Goal: Task Accomplishment & Management: Complete application form

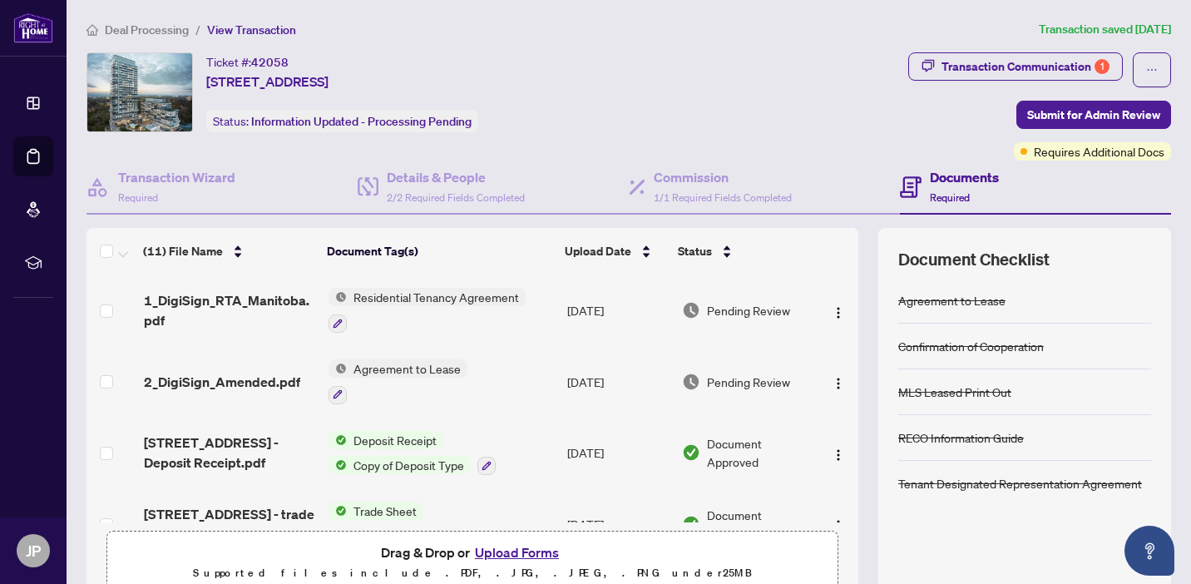
scroll to position [526, 0]
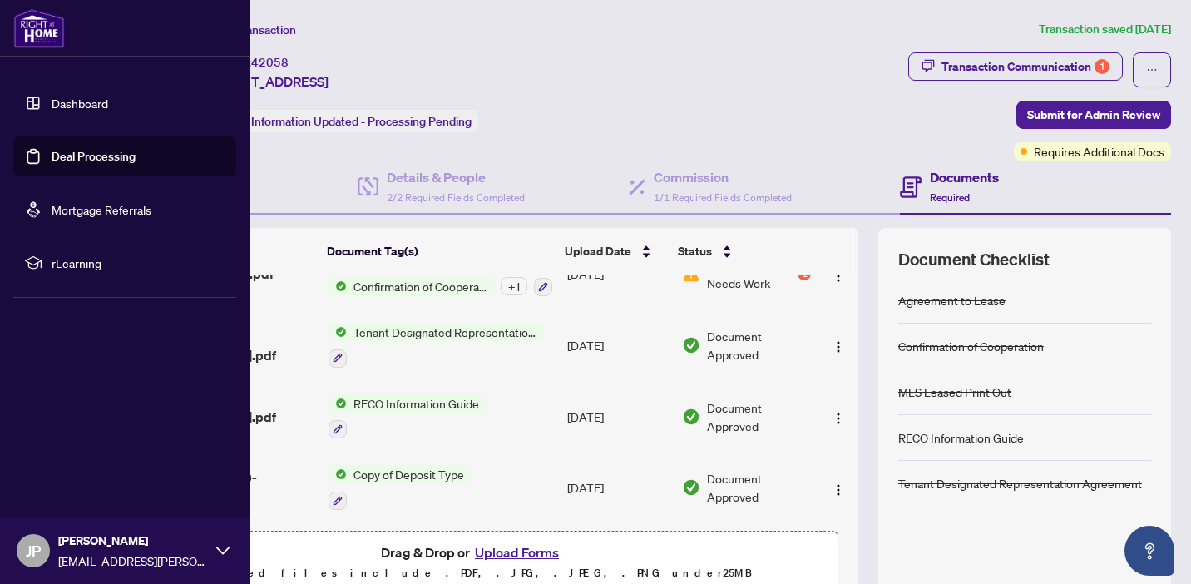
click at [52, 151] on link "Deal Processing" at bounding box center [94, 156] width 84 height 15
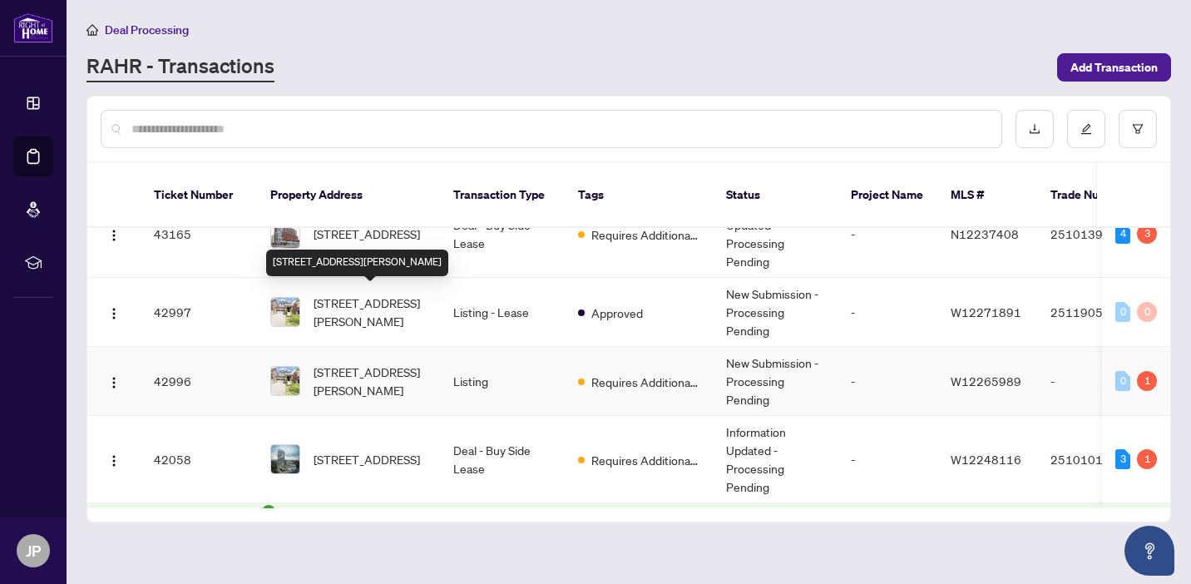
scroll to position [316, 0]
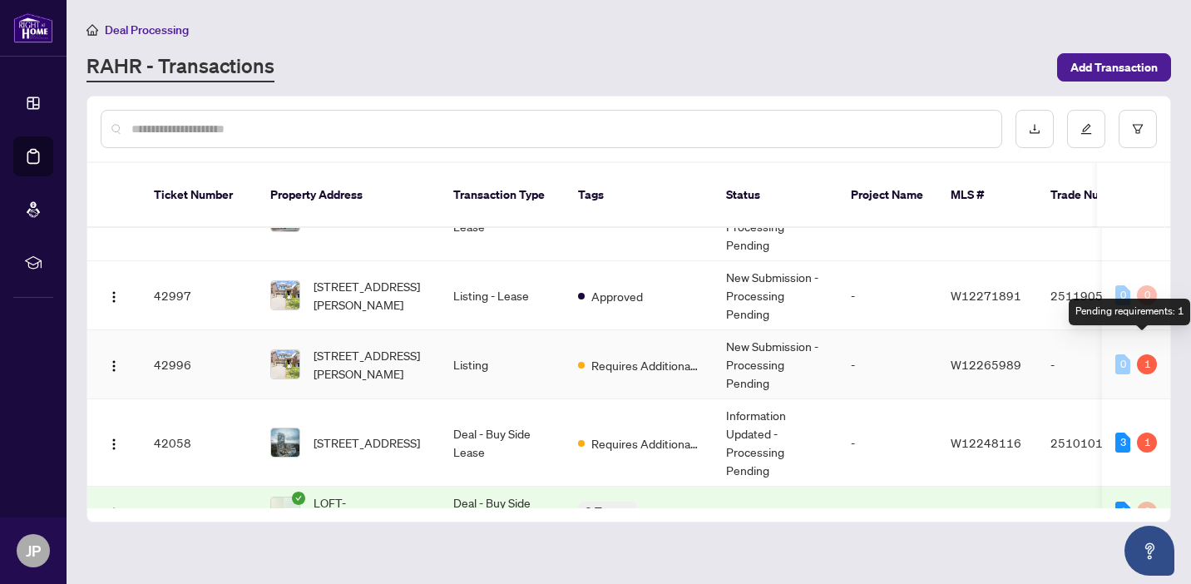
click at [1142, 354] on div "1" at bounding box center [1147, 364] width 20 height 20
click at [1140, 354] on div "1" at bounding box center [1147, 364] width 20 height 20
click at [893, 344] on td "-" at bounding box center [888, 364] width 100 height 69
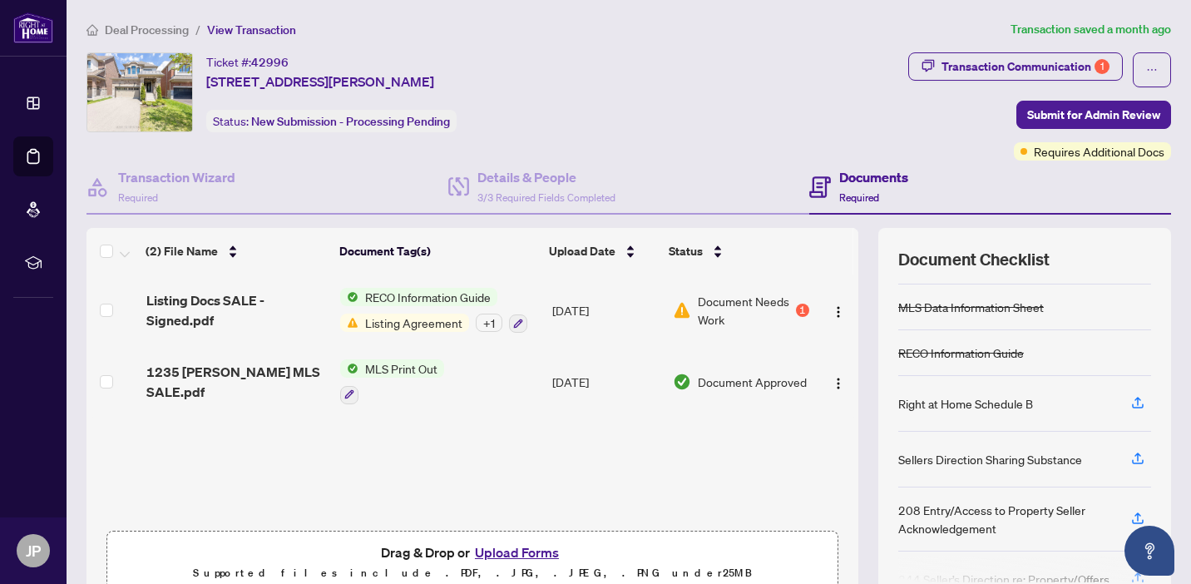
scroll to position [181, 0]
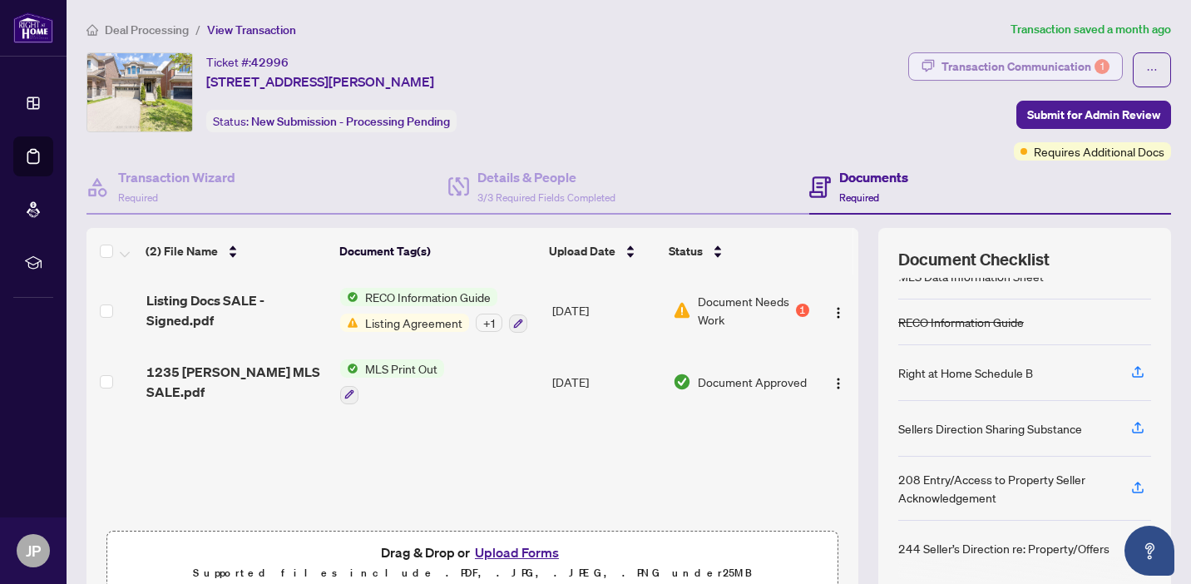
click at [1049, 68] on div "Transaction Communication 1" at bounding box center [1026, 66] width 168 height 27
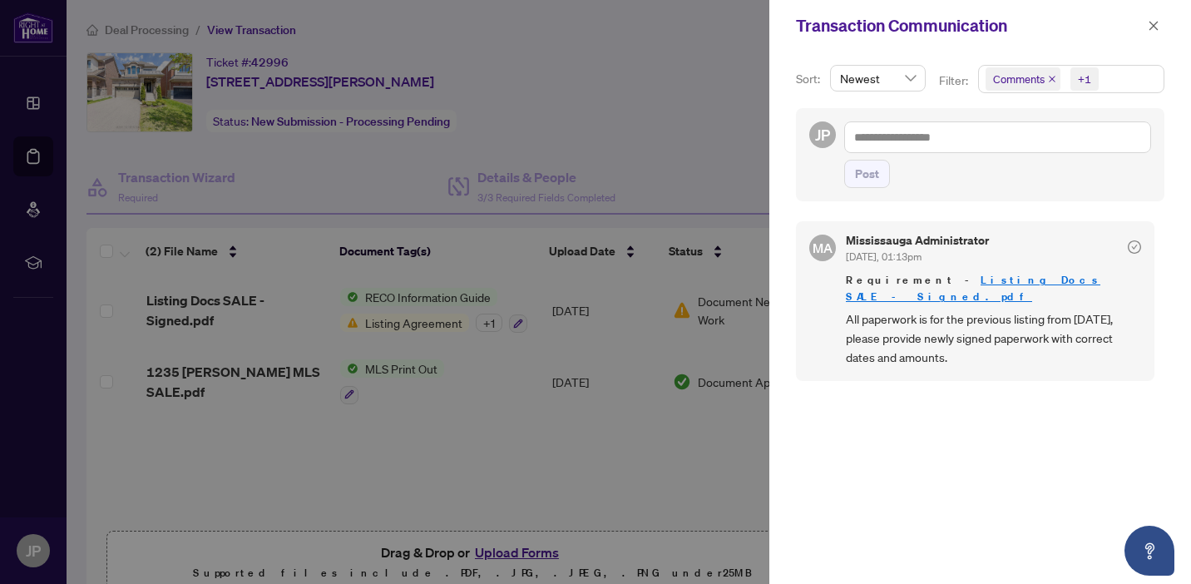
click at [614, 452] on div at bounding box center [595, 292] width 1191 height 584
click at [1161, 20] on button "button" at bounding box center [1154, 26] width 22 height 20
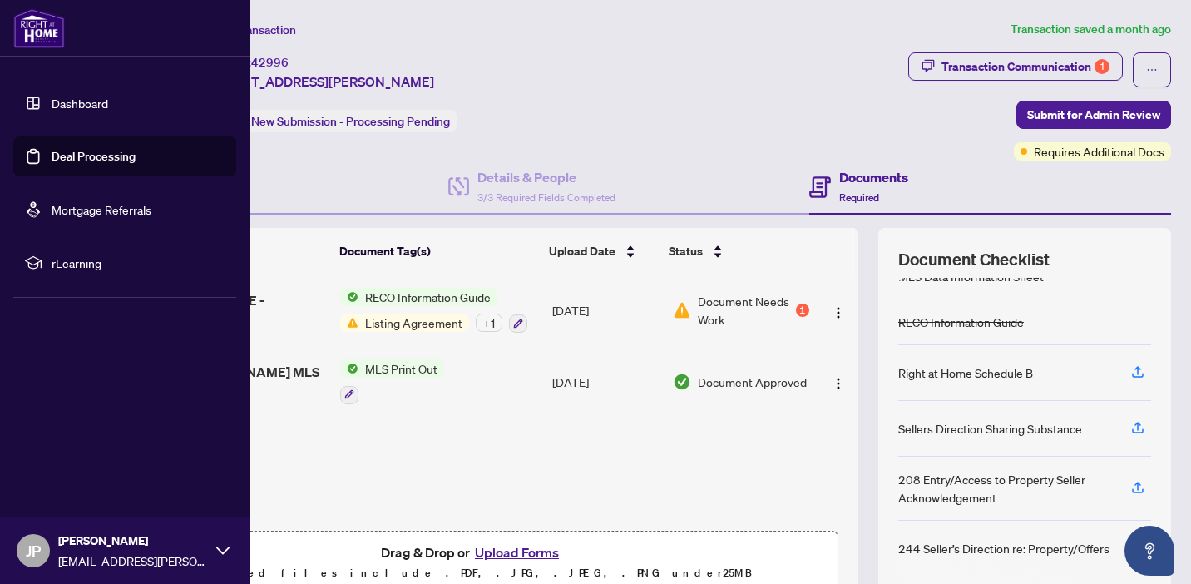
click at [71, 156] on link "Deal Processing" at bounding box center [94, 156] width 84 height 15
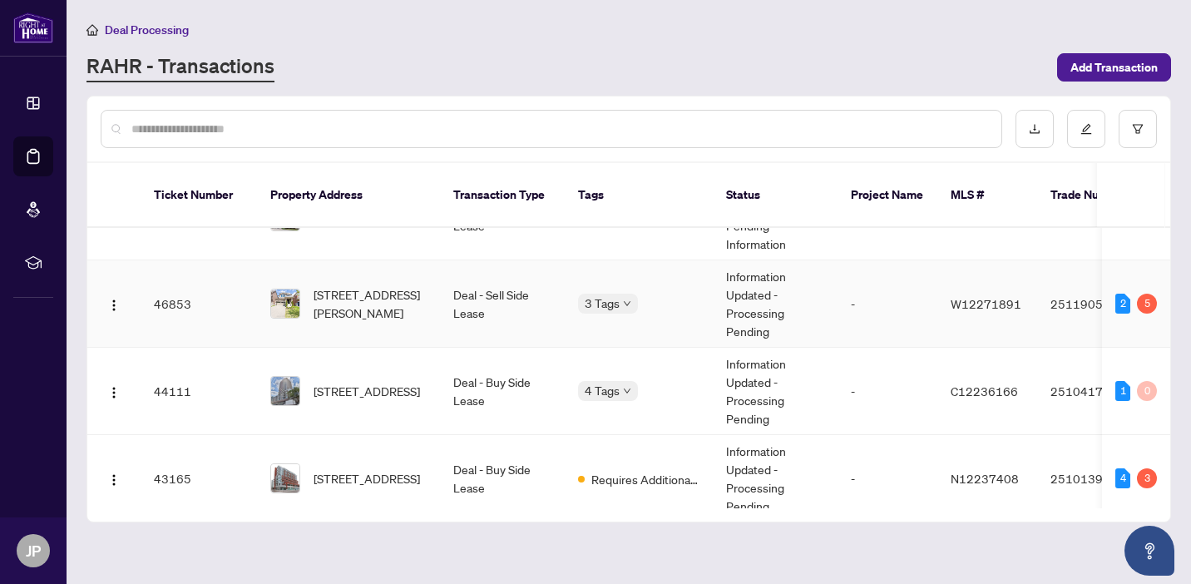
scroll to position [58, 0]
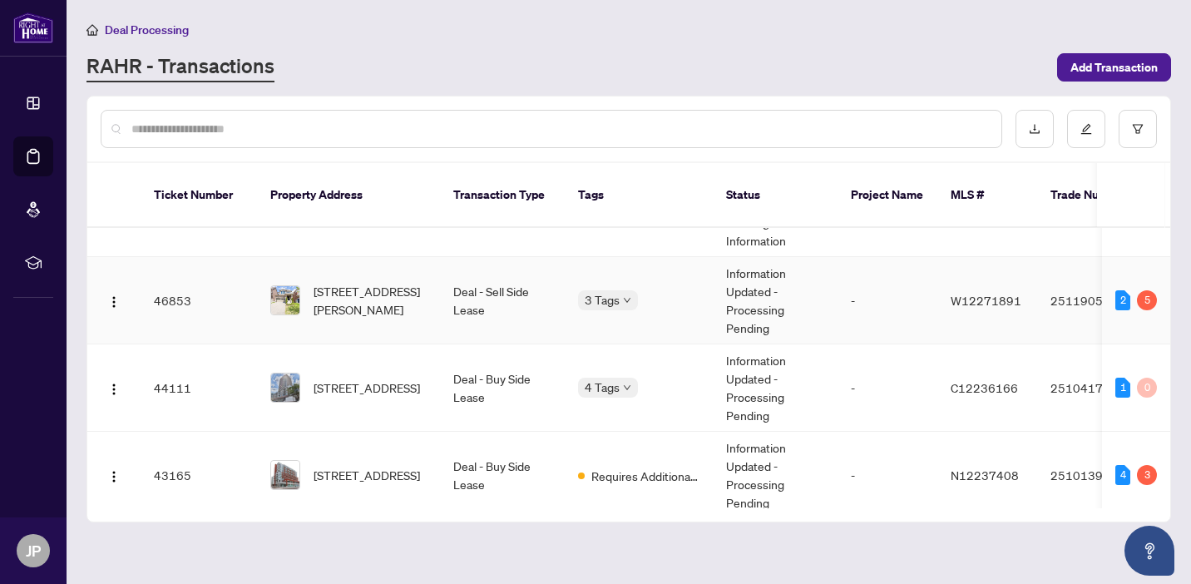
click at [808, 285] on td "Information Updated - Processing Pending" at bounding box center [775, 300] width 125 height 87
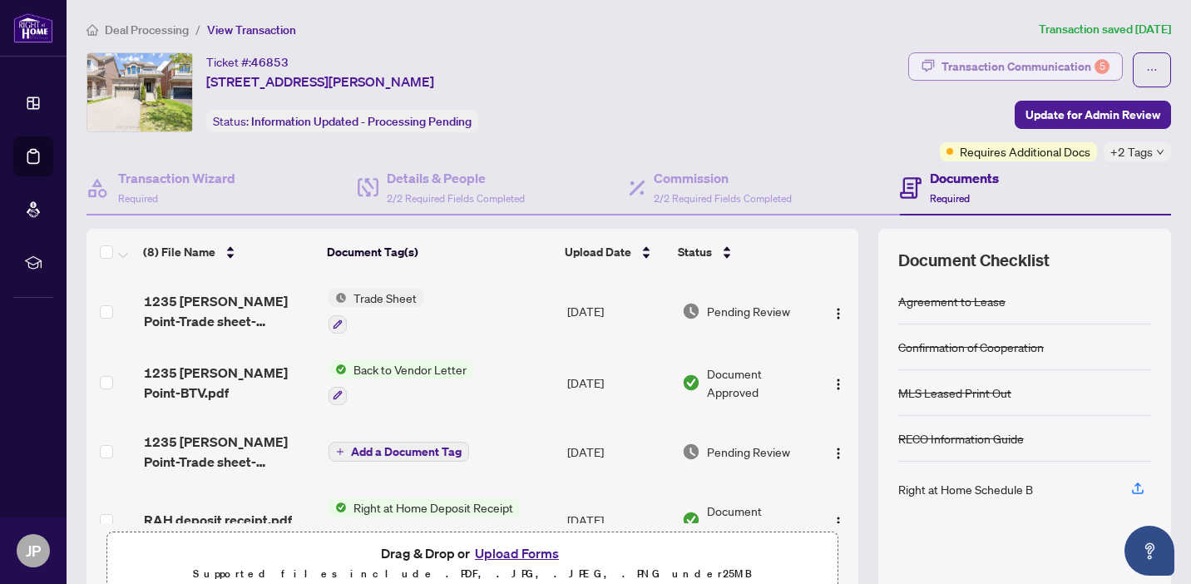
click at [1014, 69] on div "Transaction Communication 5" at bounding box center [1026, 66] width 168 height 27
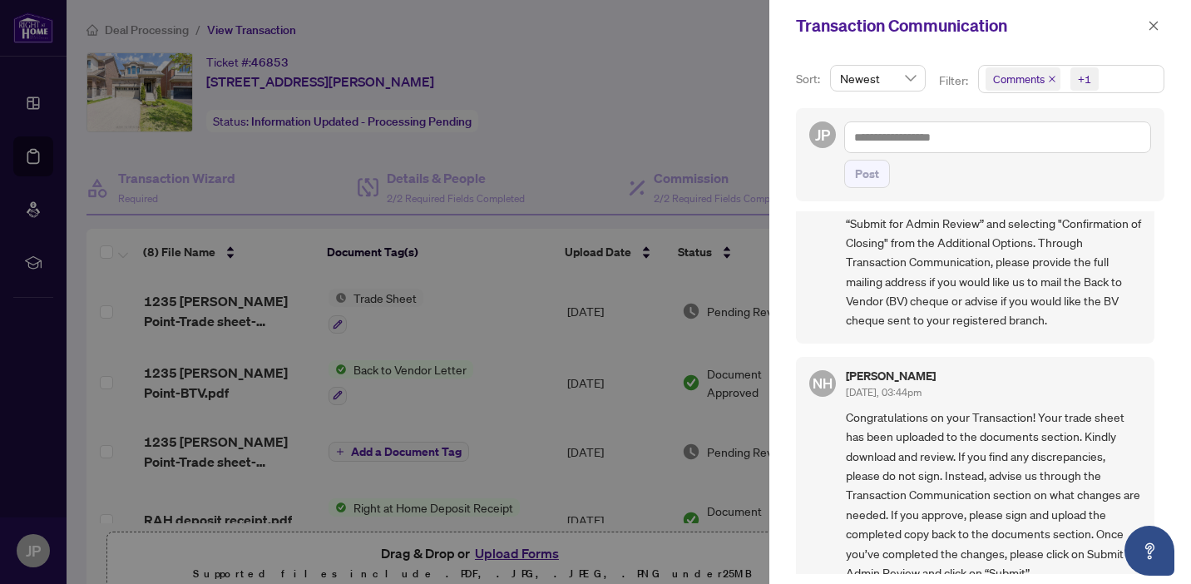
scroll to position [201, 0]
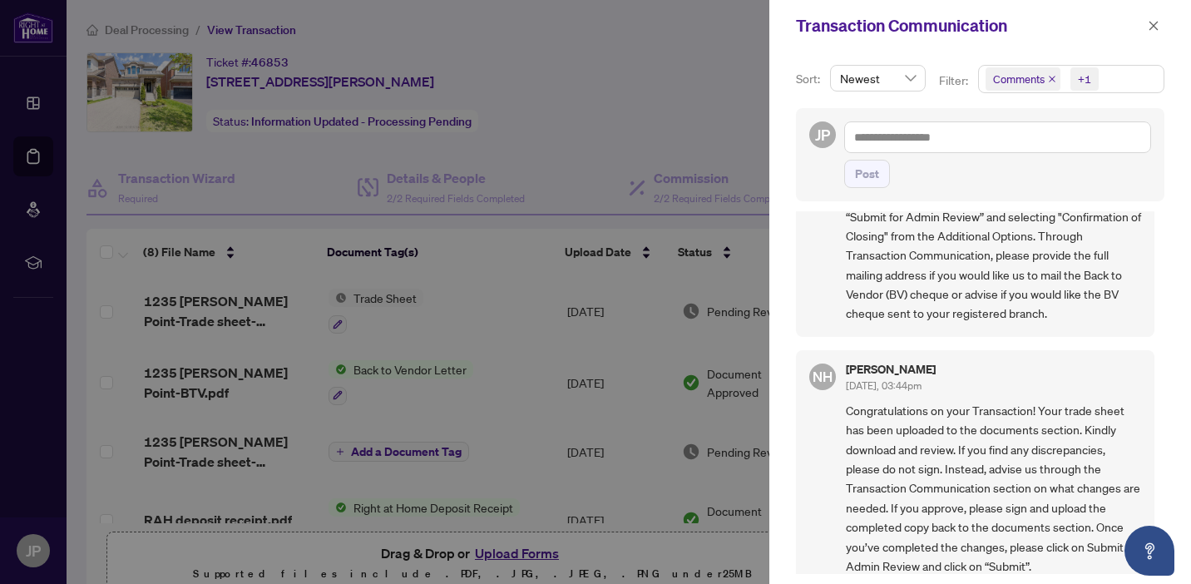
click at [721, 280] on div at bounding box center [595, 292] width 1191 height 584
click at [1151, 32] on span "button" at bounding box center [1154, 25] width 12 height 27
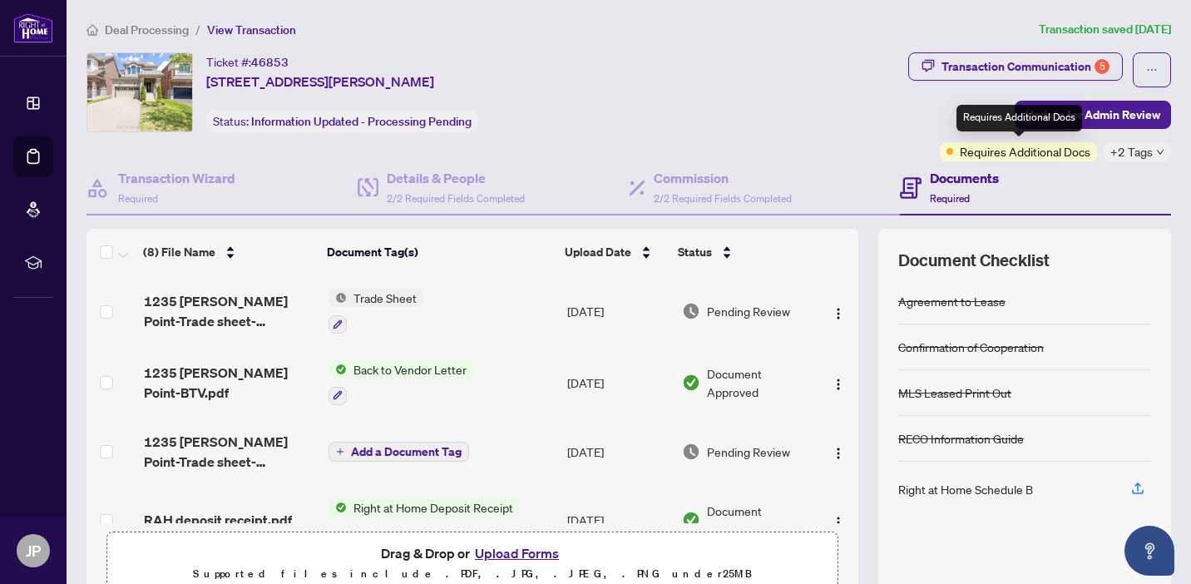
click at [1034, 157] on span "Requires Additional Docs" at bounding box center [1025, 151] width 131 height 18
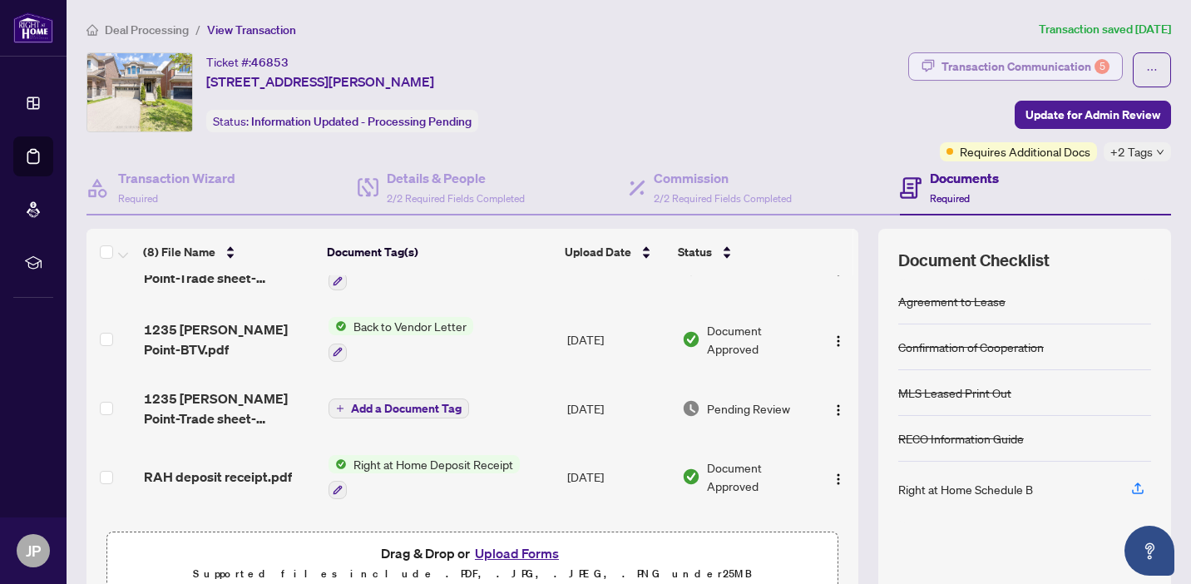
scroll to position [46, 0]
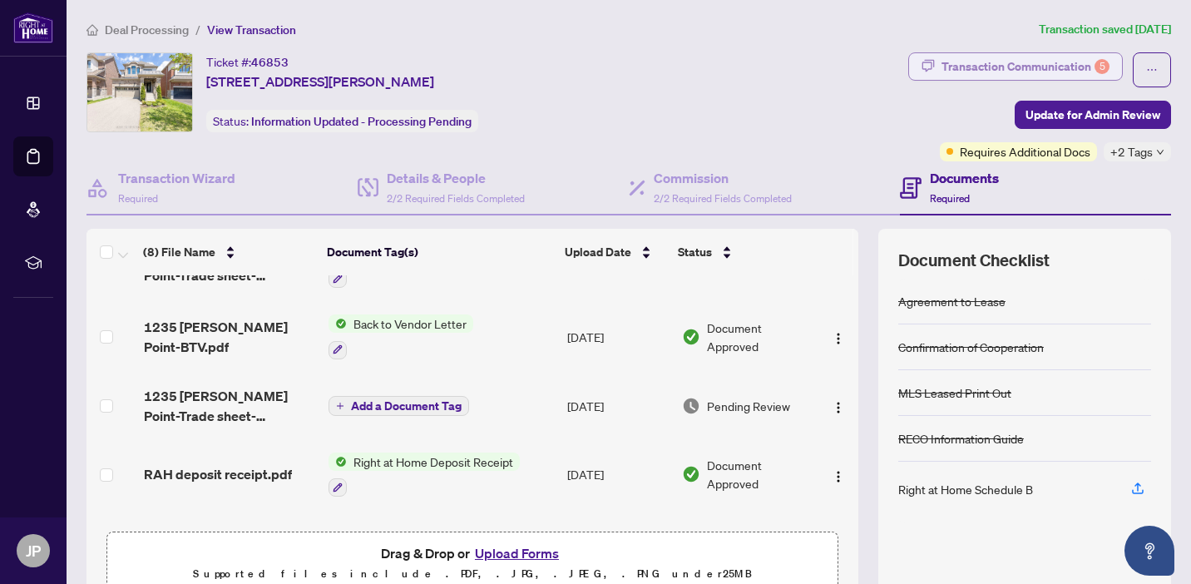
click at [1026, 65] on div "Transaction Communication 5" at bounding box center [1026, 66] width 168 height 27
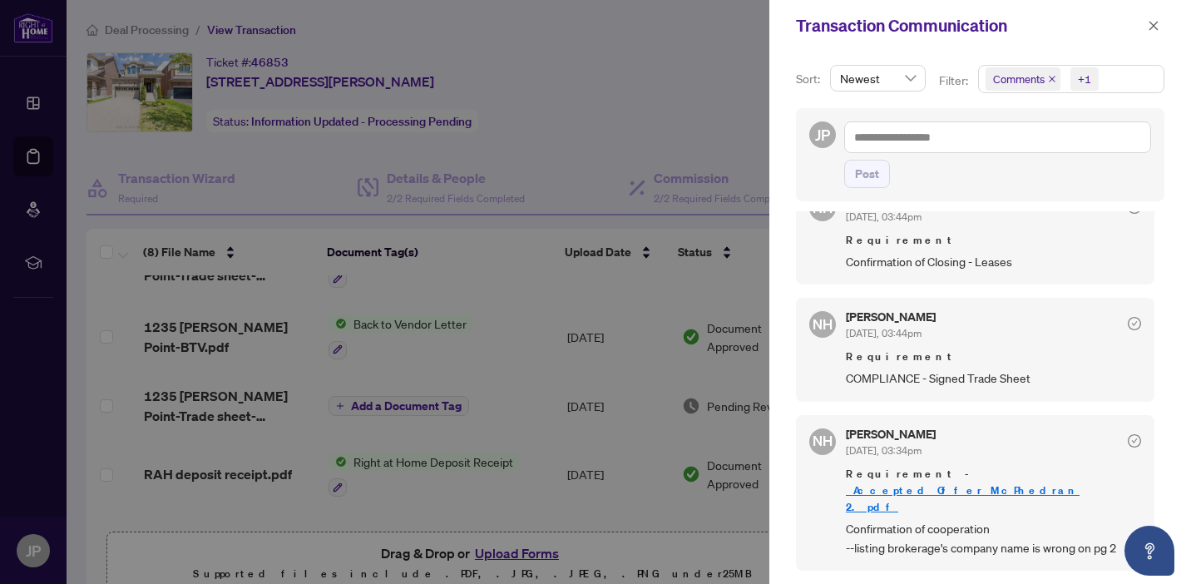
scroll to position [745, 0]
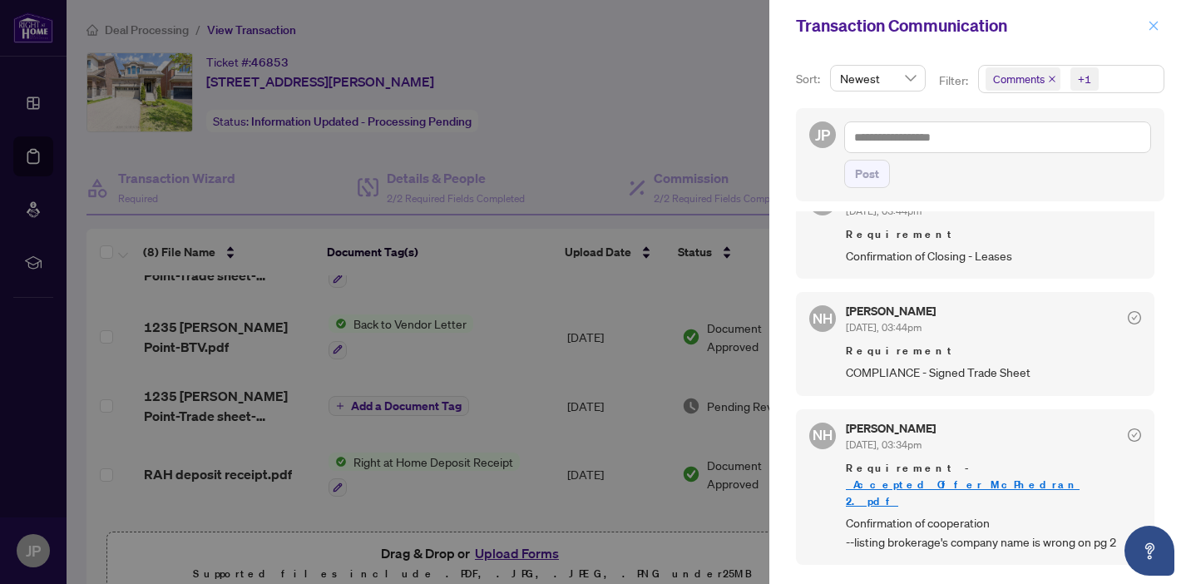
click at [1155, 27] on icon "close" at bounding box center [1154, 26] width 12 height 12
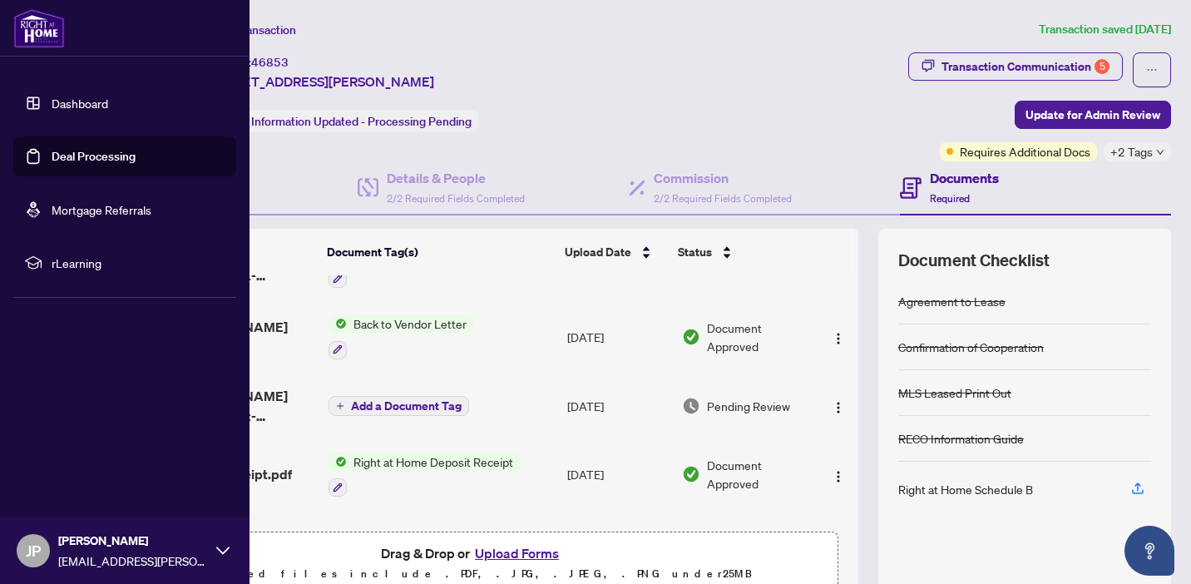
click at [54, 163] on link "Deal Processing" at bounding box center [94, 156] width 84 height 15
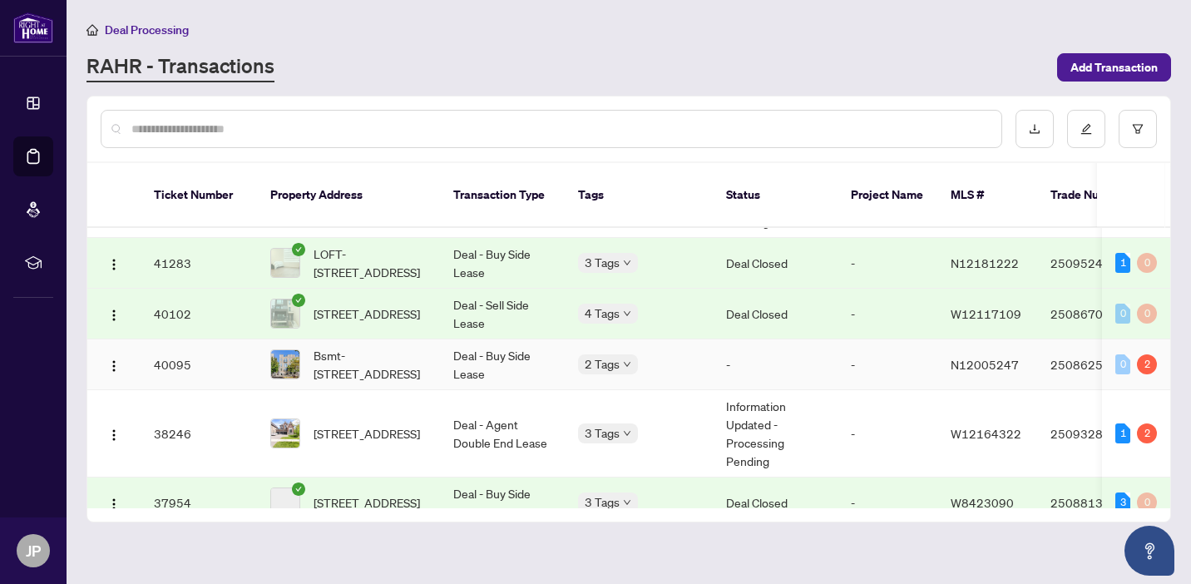
scroll to position [582, 0]
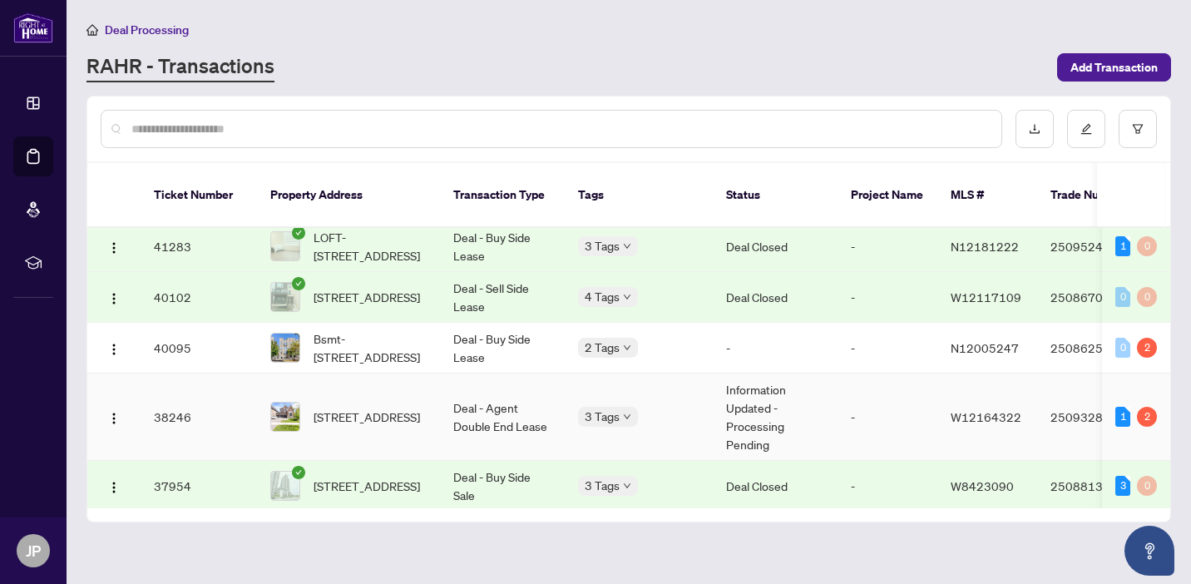
click at [435, 399] on td "[STREET_ADDRESS]" at bounding box center [348, 417] width 183 height 87
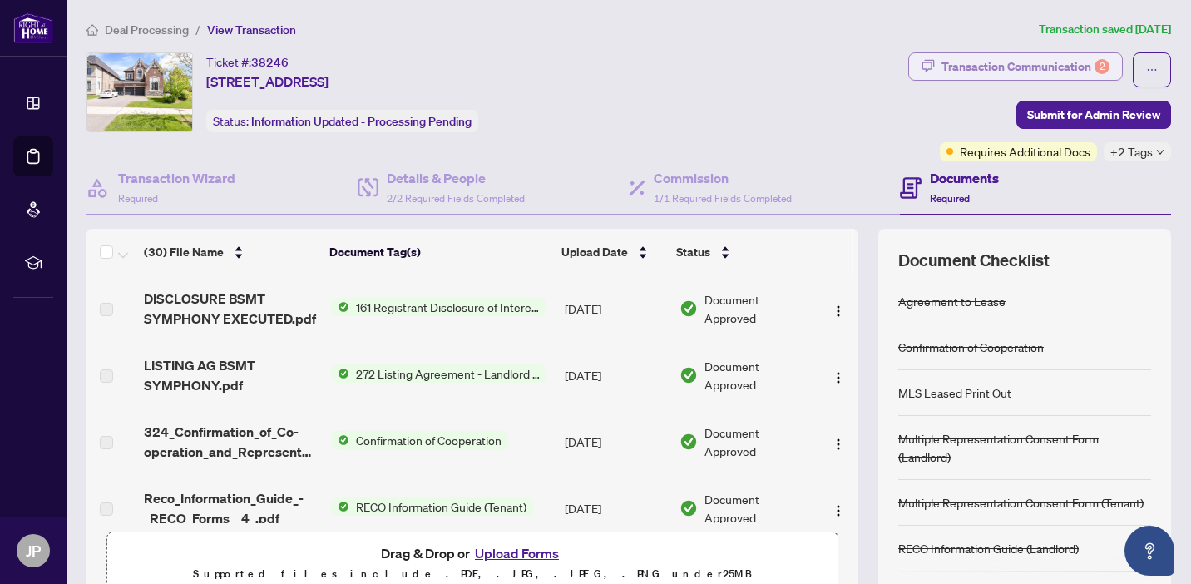
click at [1006, 64] on div "Transaction Communication 2" at bounding box center [1026, 66] width 168 height 27
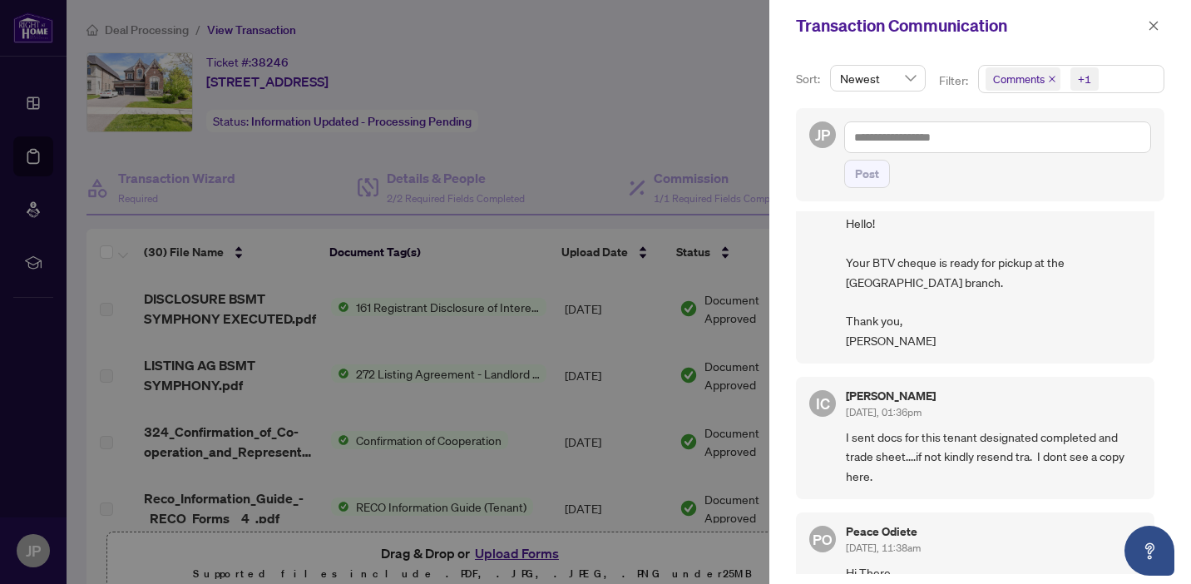
scroll to position [60, 0]
click at [705, 380] on div at bounding box center [595, 292] width 1191 height 584
click at [1153, 20] on icon "close" at bounding box center [1154, 26] width 12 height 12
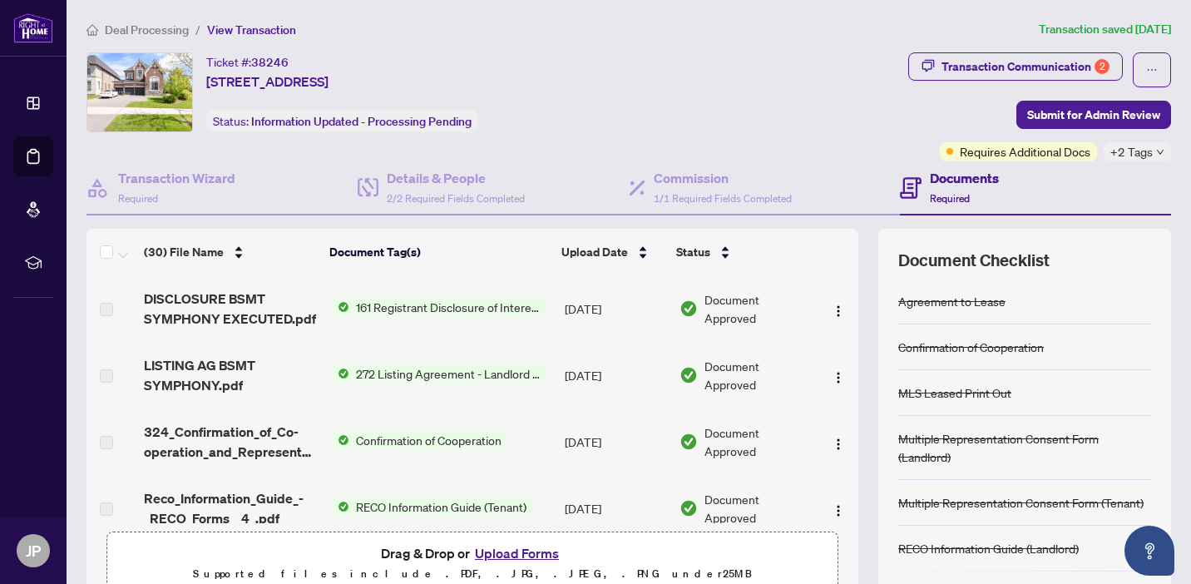
click at [517, 550] on button "Upload Forms" at bounding box center [517, 553] width 94 height 22
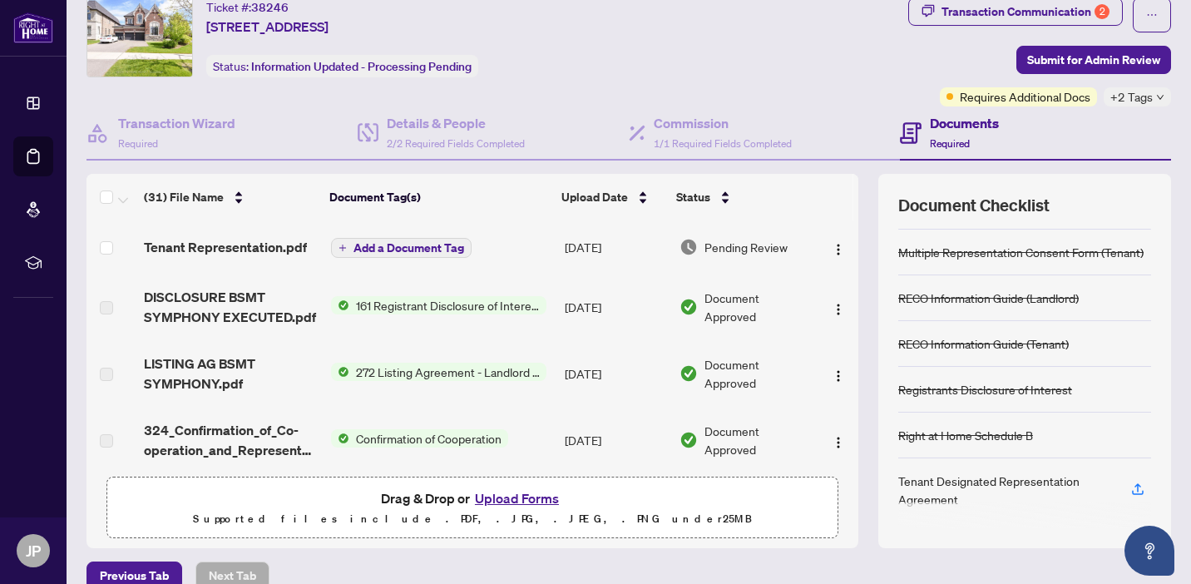
scroll to position [0, 0]
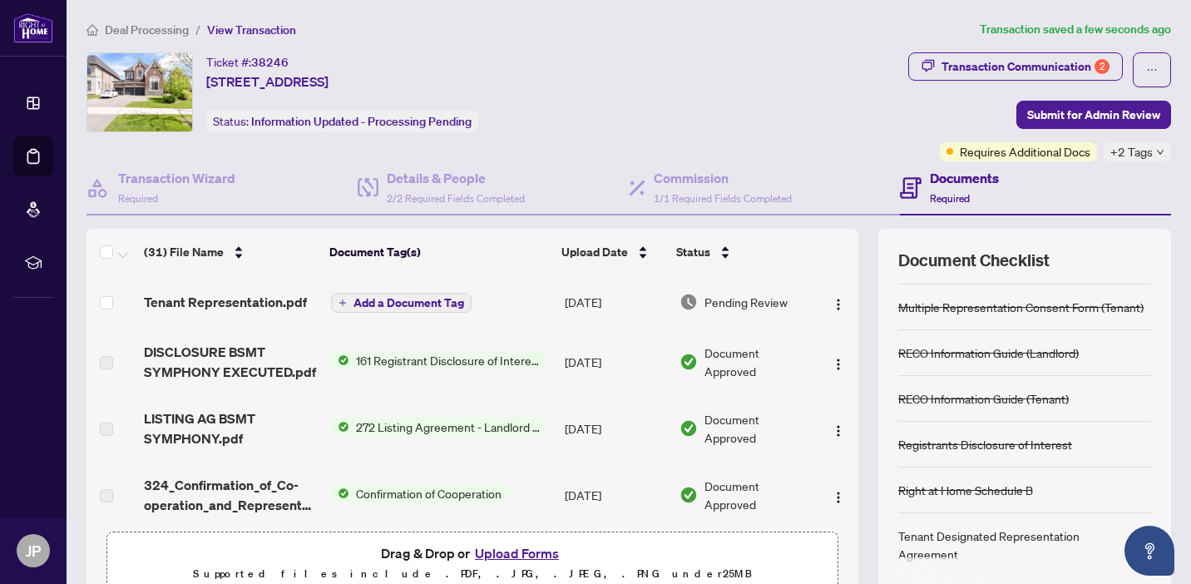
click at [428, 300] on span "Add a Document Tag" at bounding box center [409, 303] width 111 height 12
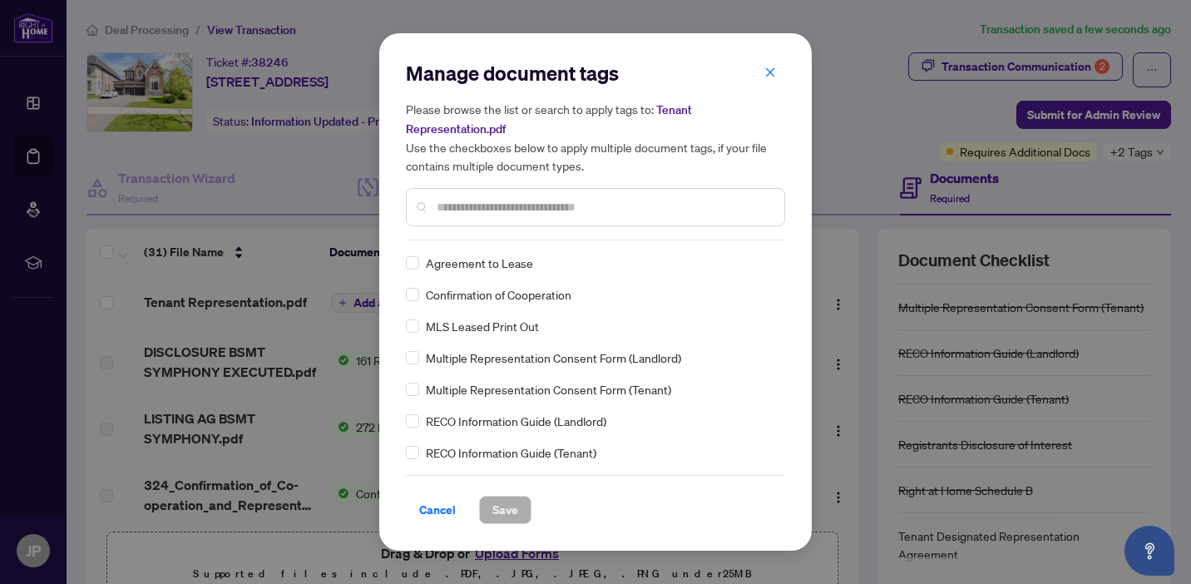
click at [480, 210] on input "text" at bounding box center [604, 207] width 334 height 18
type input "*"
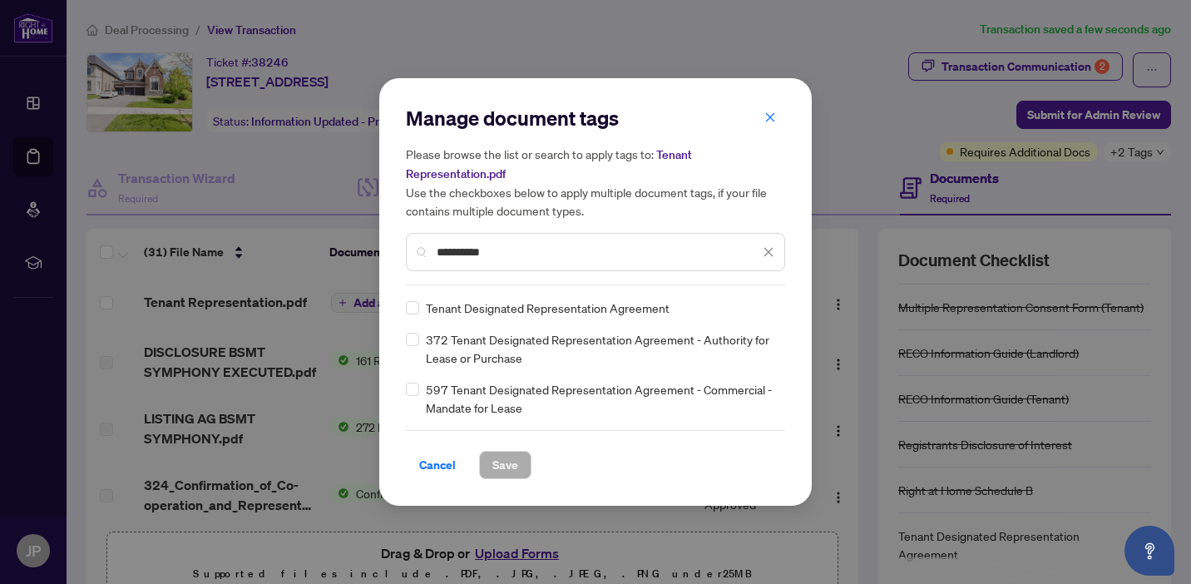
type input "**********"
click at [498, 462] on span "Save" at bounding box center [505, 465] width 26 height 27
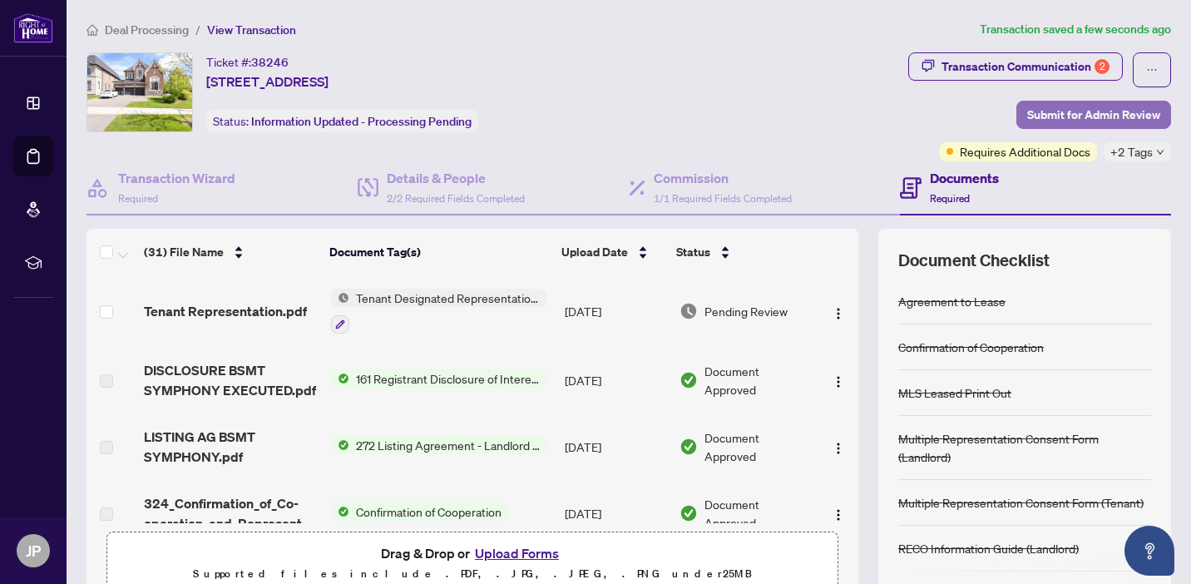
click at [1100, 108] on span "Submit for Admin Review" at bounding box center [1093, 114] width 133 height 27
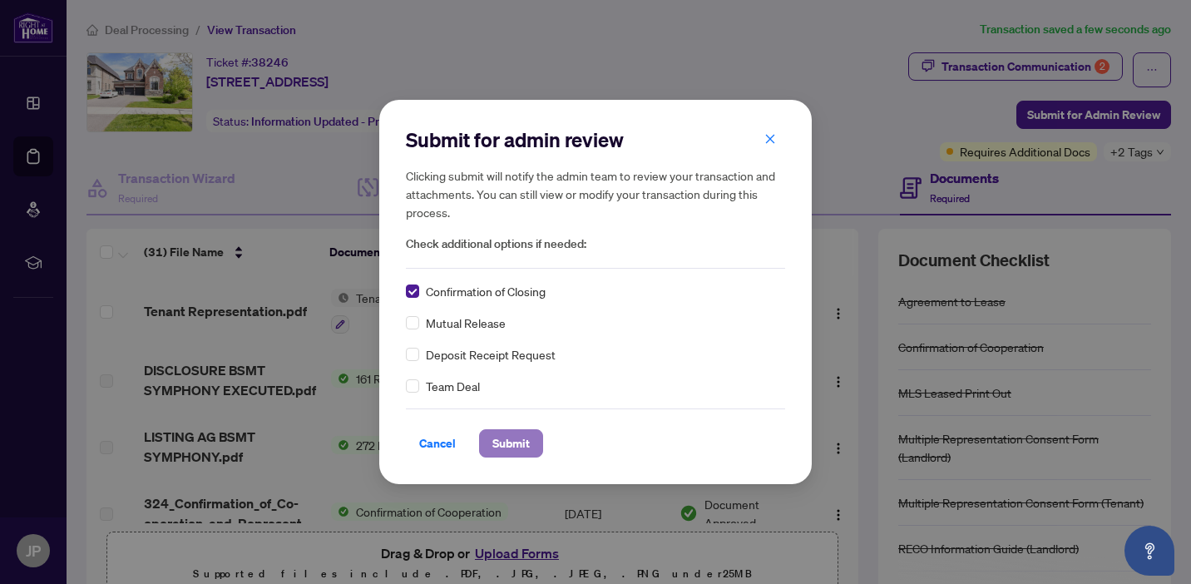
click at [502, 443] on span "Submit" at bounding box center [510, 443] width 37 height 27
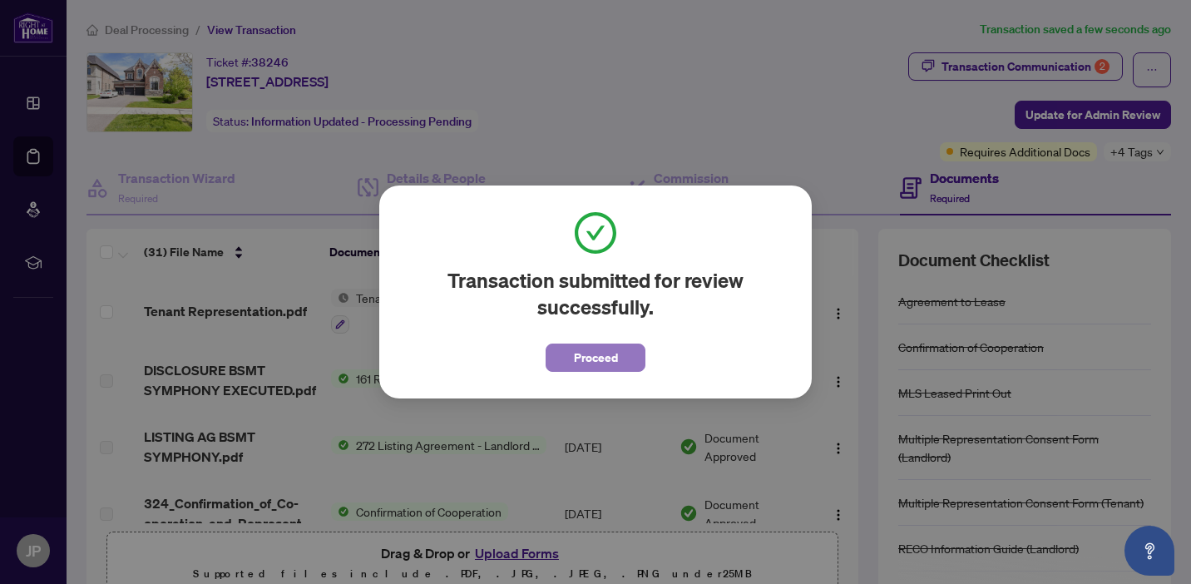
click at [580, 353] on span "Proceed" at bounding box center [596, 357] width 44 height 27
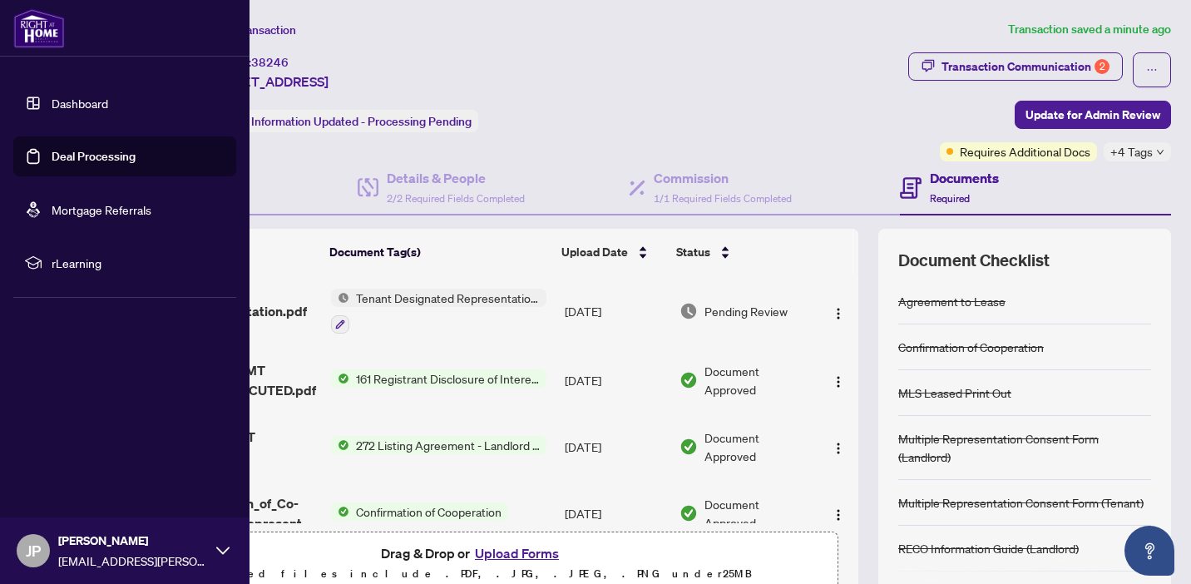
click at [52, 160] on link "Deal Processing" at bounding box center [94, 156] width 84 height 15
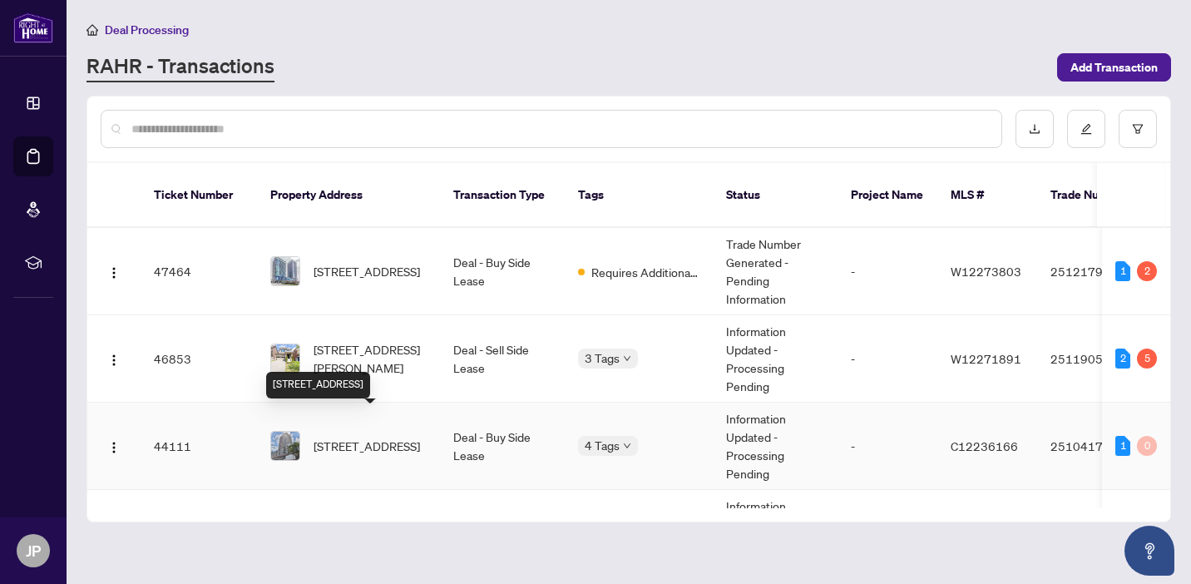
click at [393, 437] on span "[STREET_ADDRESS]" at bounding box center [367, 446] width 106 height 18
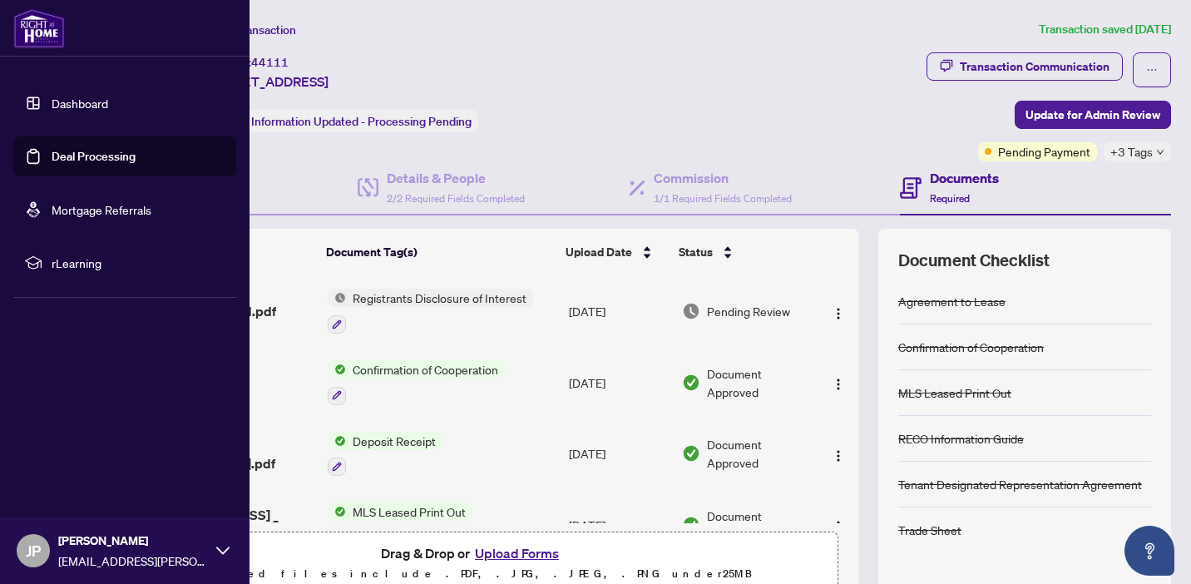
click at [70, 153] on link "Deal Processing" at bounding box center [94, 156] width 84 height 15
